Goal: Communication & Community: Answer question/provide support

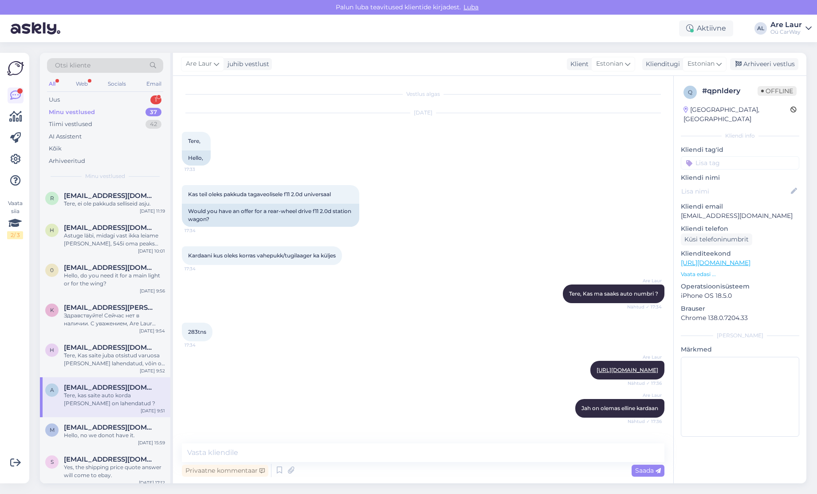
scroll to position [451, 0]
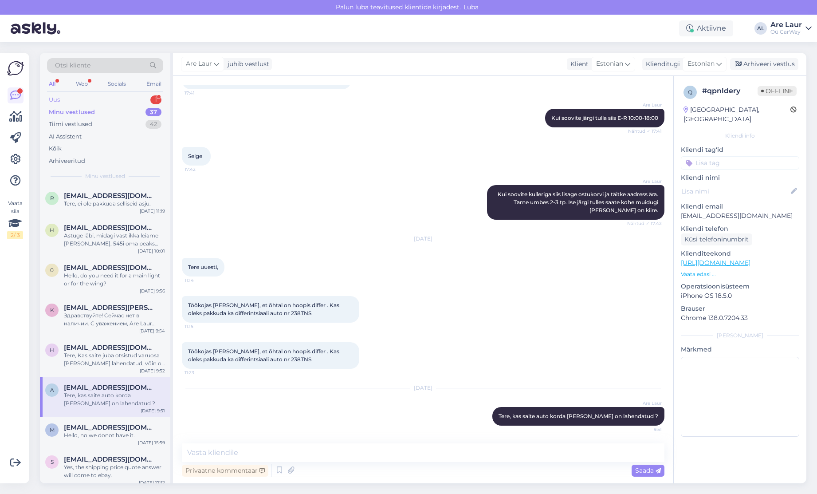
click at [100, 103] on div "Uus 1" at bounding box center [105, 100] width 116 height 12
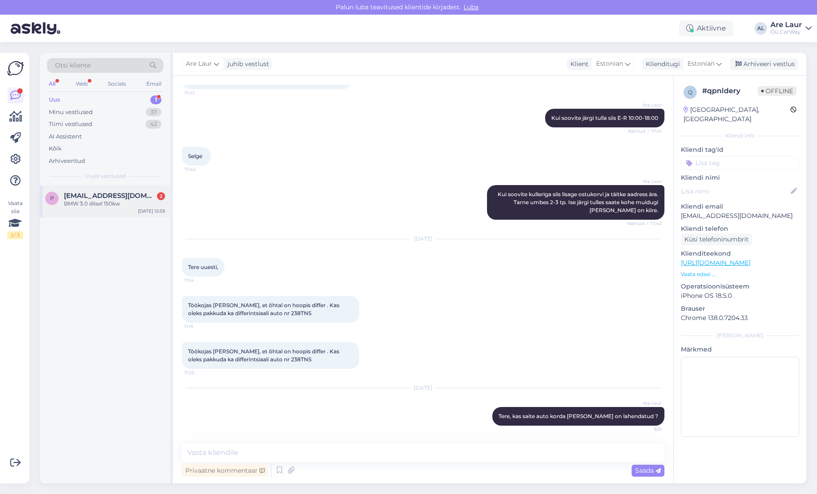
click at [91, 196] on span "[EMAIL_ADDRESS][DOMAIN_NAME]" at bounding box center [110, 196] width 92 height 8
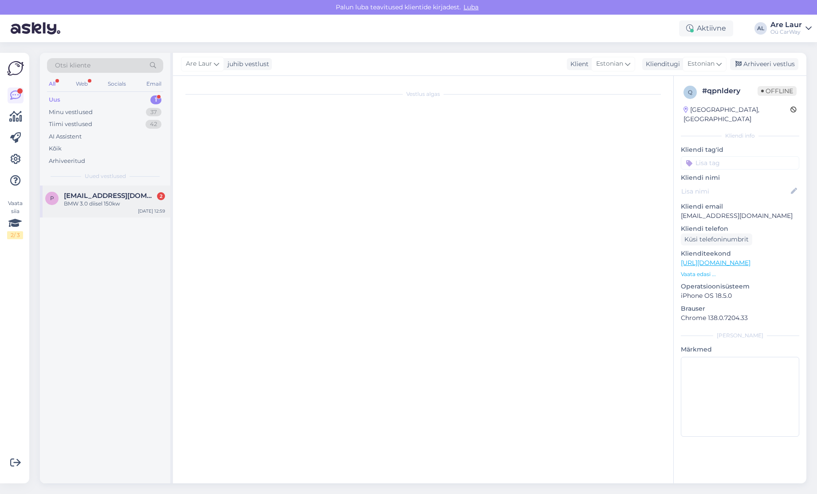
scroll to position [0, 0]
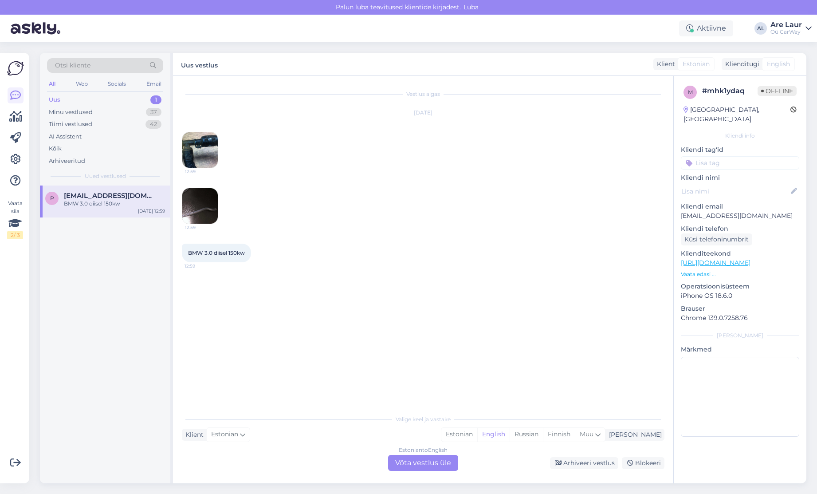
click at [203, 149] on img at bounding box center [200, 150] width 36 height 36
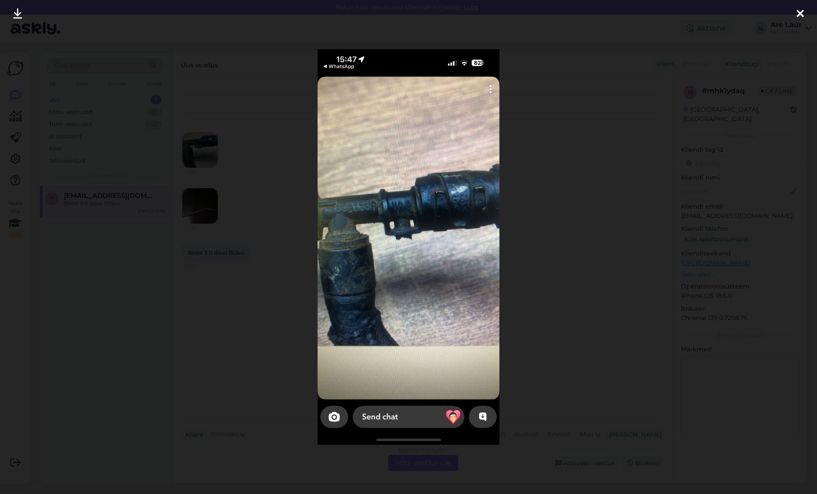
click at [803, 15] on icon at bounding box center [800, 14] width 7 height 12
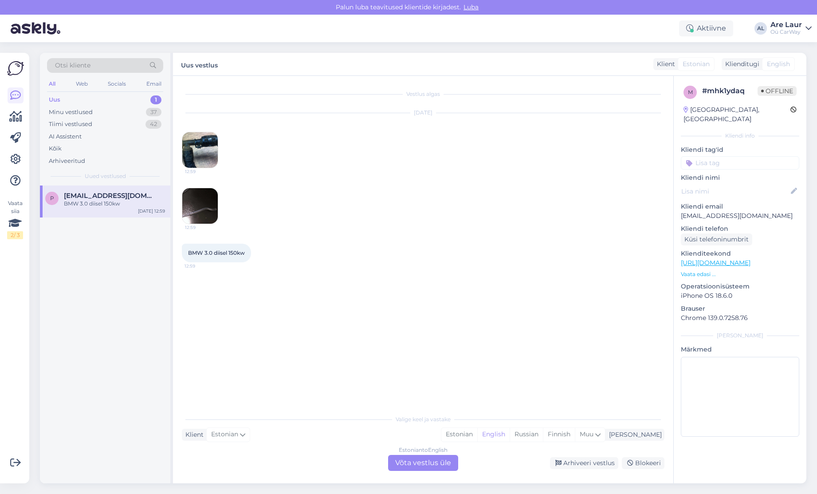
click at [213, 207] on img at bounding box center [200, 206] width 36 height 36
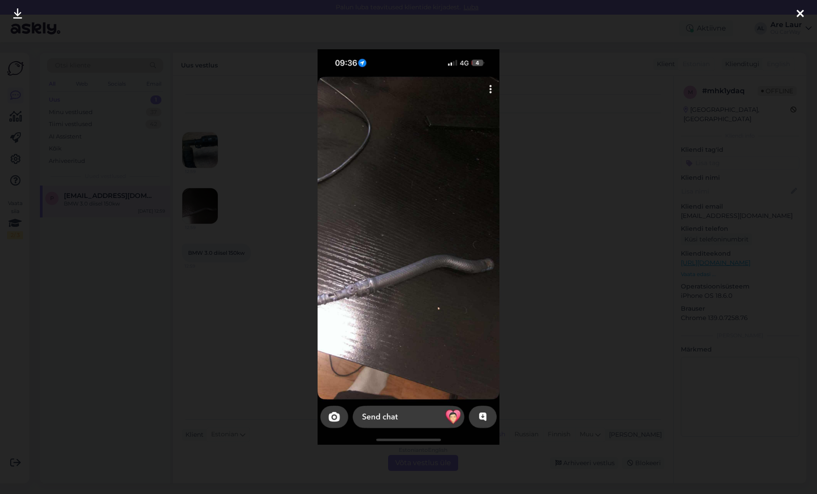
click at [798, 12] on icon at bounding box center [800, 14] width 7 height 12
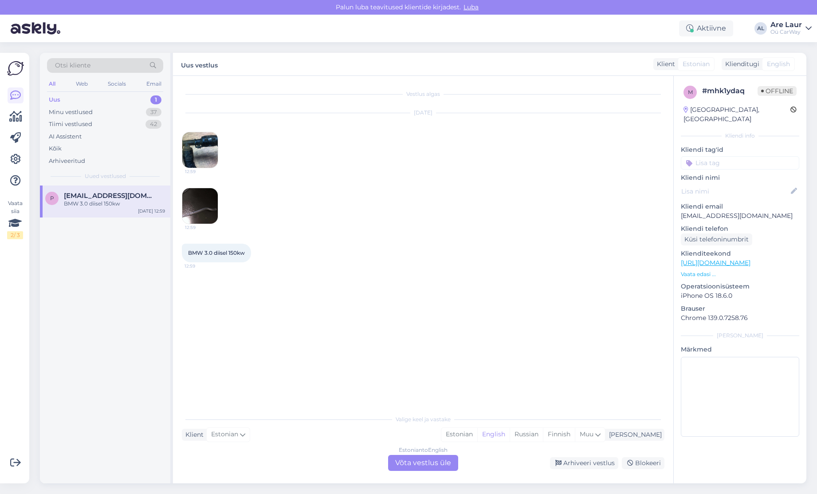
click at [201, 159] on img at bounding box center [200, 150] width 36 height 36
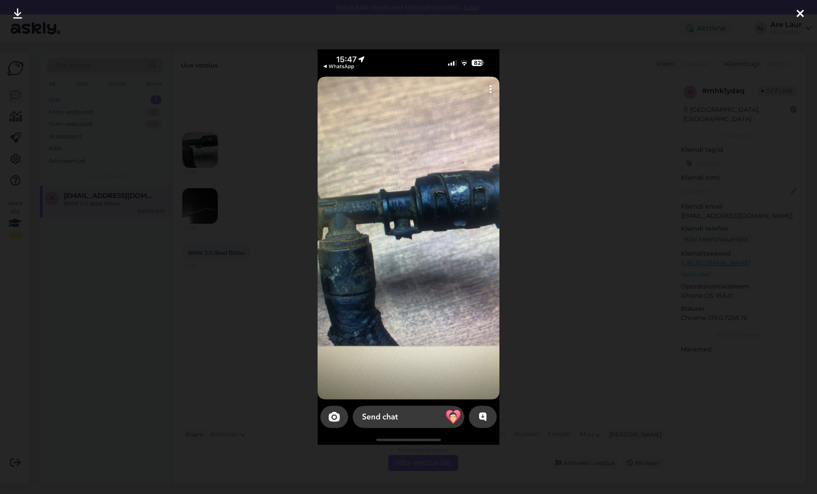
click at [797, 16] on icon at bounding box center [800, 14] width 7 height 12
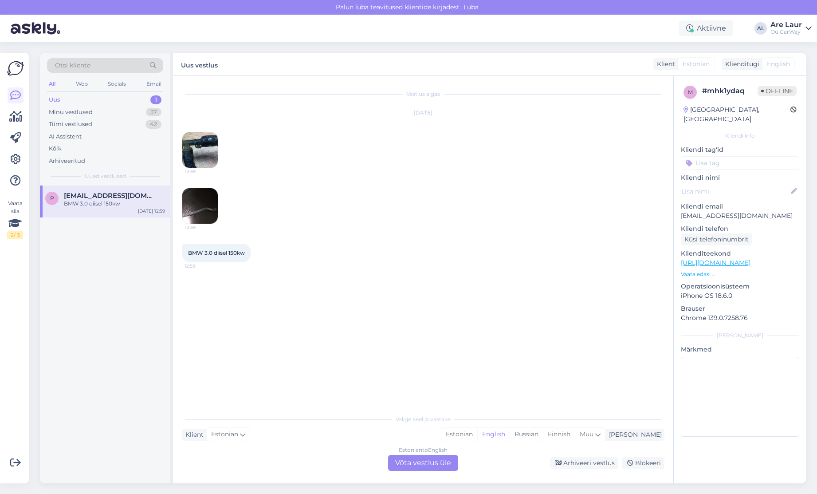
click at [197, 212] on img at bounding box center [200, 206] width 36 height 36
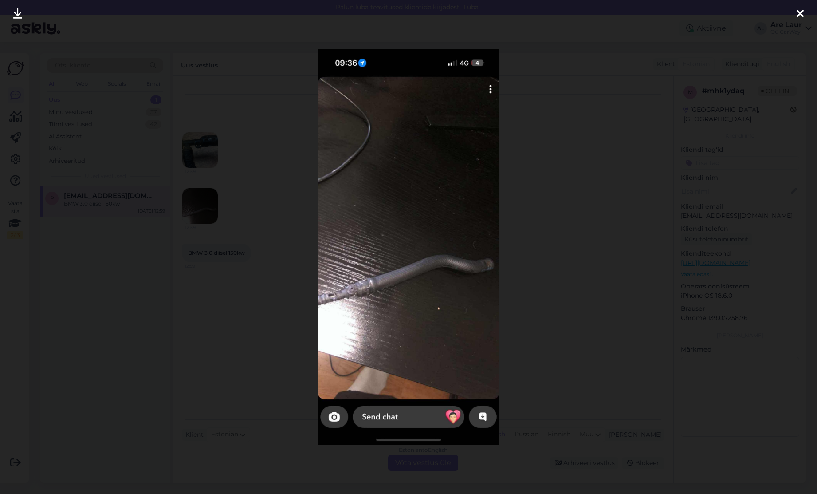
click at [799, 16] on icon at bounding box center [800, 14] width 7 height 12
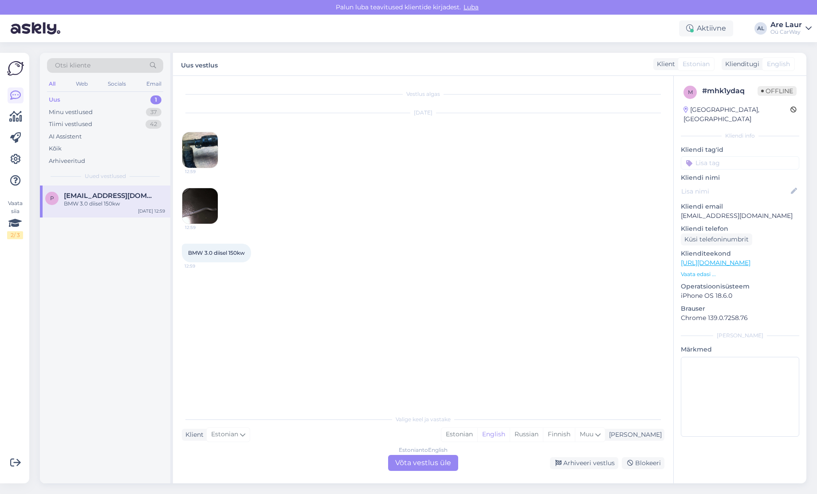
click at [196, 153] on img at bounding box center [200, 150] width 36 height 36
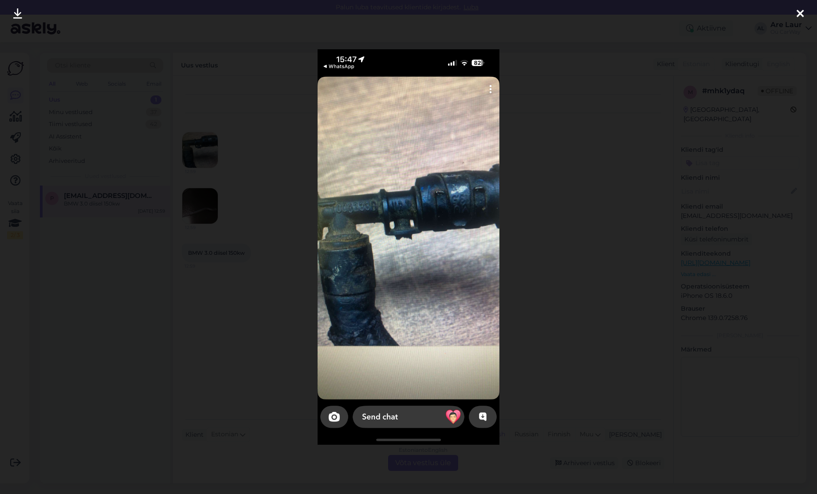
click at [798, 16] on icon at bounding box center [800, 14] width 7 height 12
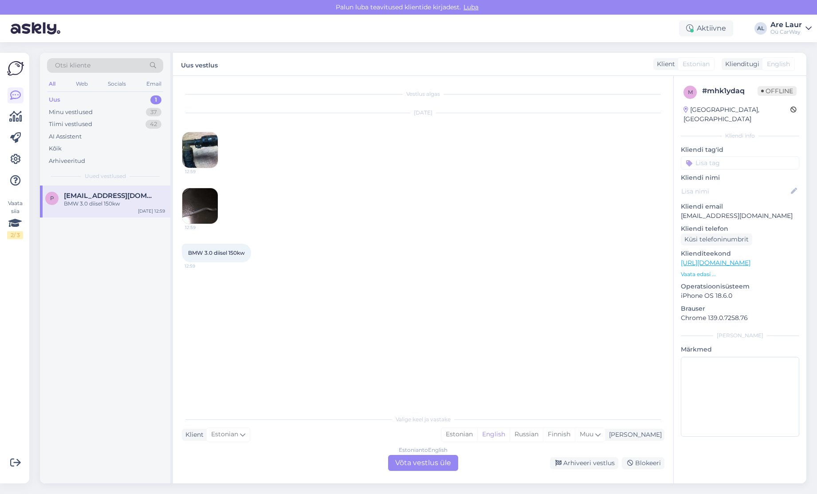
click at [210, 197] on img at bounding box center [200, 206] width 36 height 36
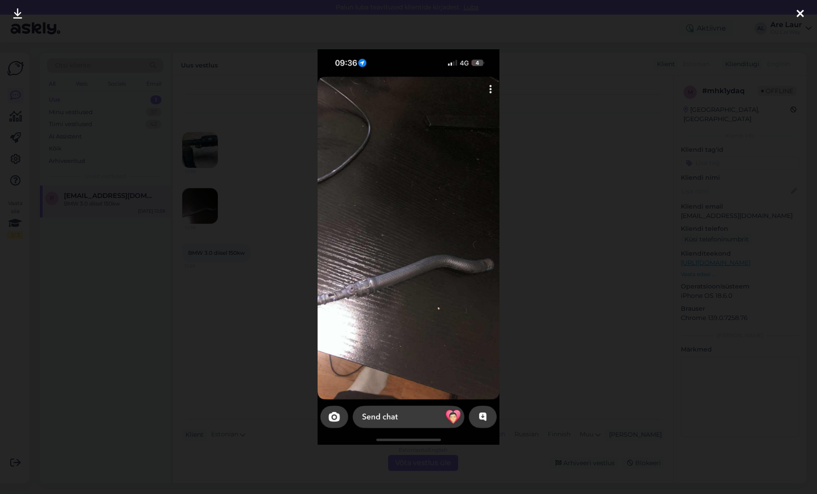
click at [801, 8] on icon at bounding box center [800, 14] width 7 height 12
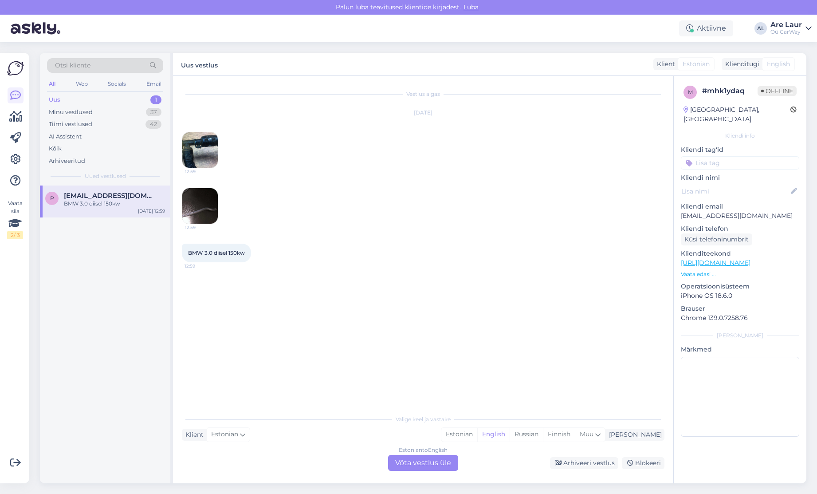
click at [411, 465] on div "Estonian to English Võta vestlus üle" at bounding box center [423, 463] width 70 height 16
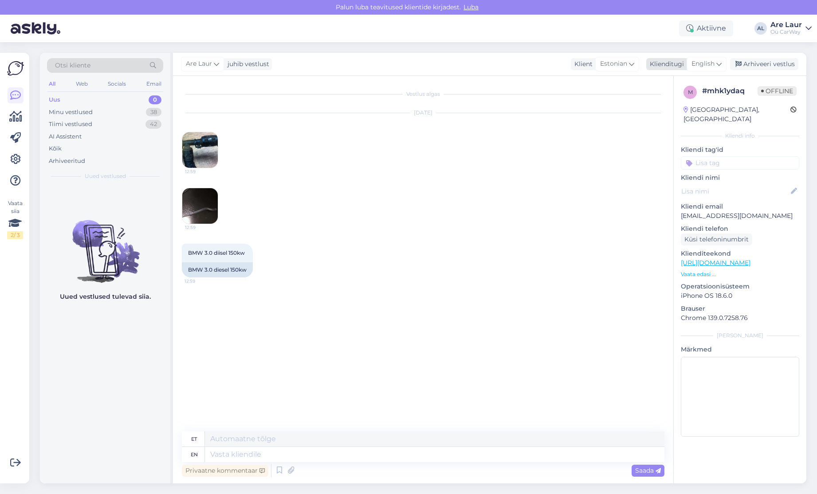
click at [699, 67] on span "English" at bounding box center [703, 64] width 23 height 10
drag, startPoint x: 684, startPoint y: 100, endPoint x: 640, endPoint y: 128, distance: 52.2
click at [684, 100] on link "Estonian" at bounding box center [687, 103] width 98 height 14
click at [323, 454] on textarea at bounding box center [423, 452] width 483 height 19
type textarea "Tere, Jah on olemas see toru komplekt - 40€"
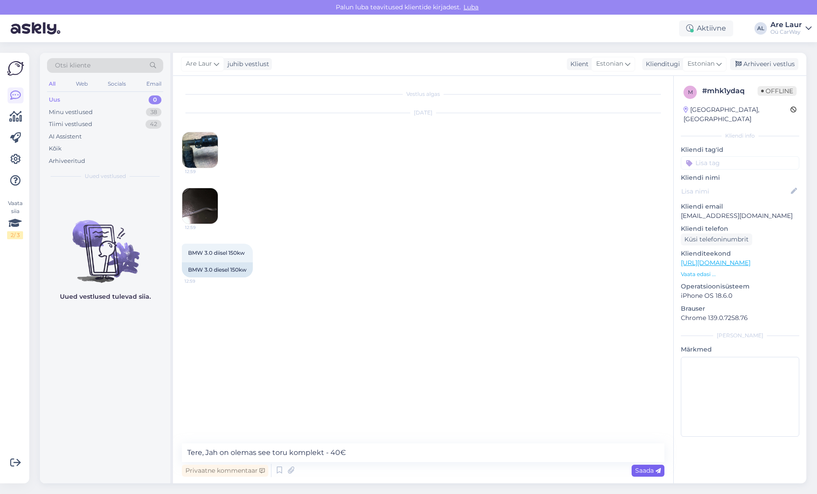
click at [645, 474] on span "Saada" at bounding box center [648, 470] width 26 height 8
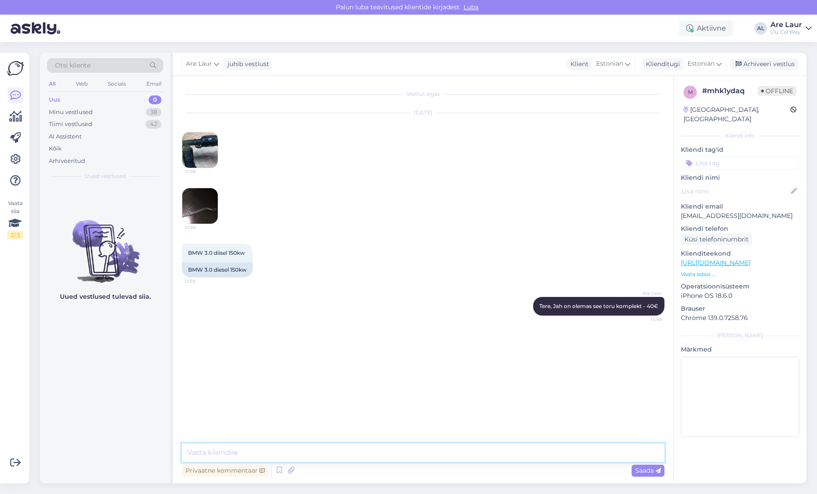
click at [249, 456] on textarea at bounding box center [423, 452] width 483 height 19
paste textarea "[URL][DOMAIN_NAME]"
type textarea "[URL][DOMAIN_NAME]"
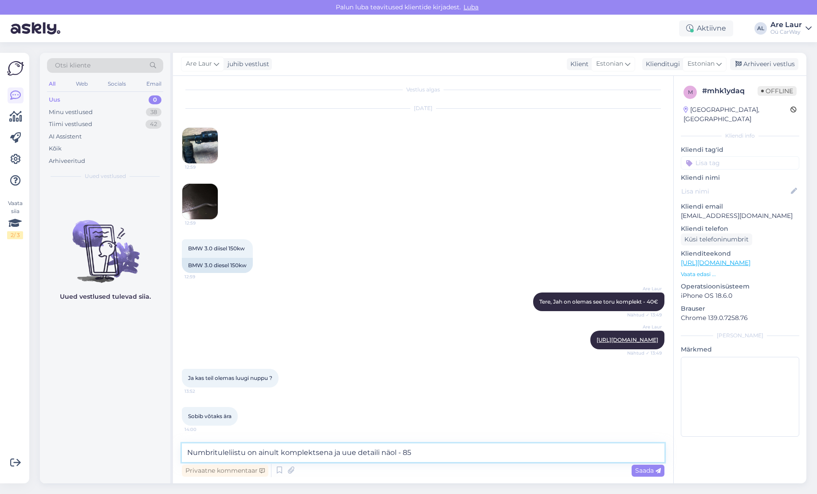
type textarea "Numbrituleliistu on ainult komplektsena ja uue detaili näol - 85€"
